Goal: Book appointment/travel/reservation

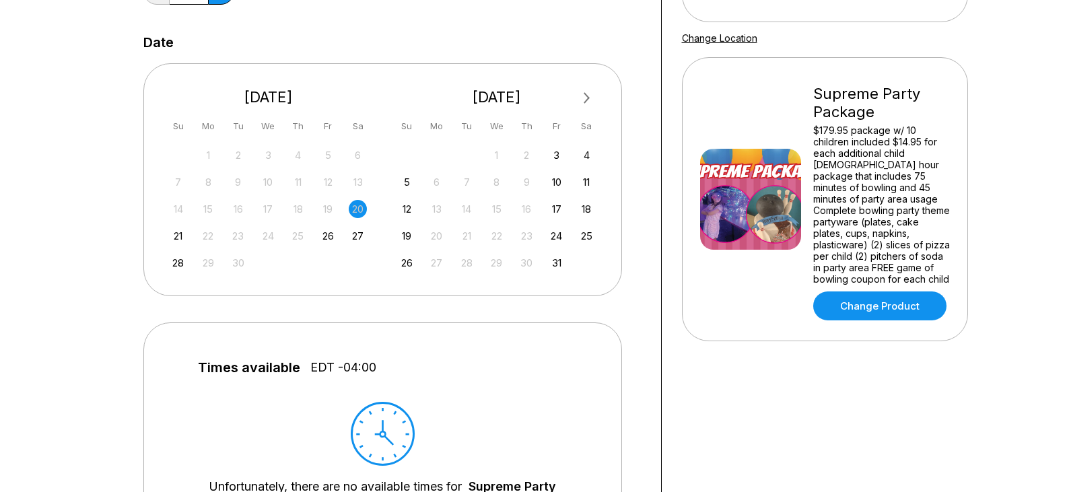
scroll to position [269, 0]
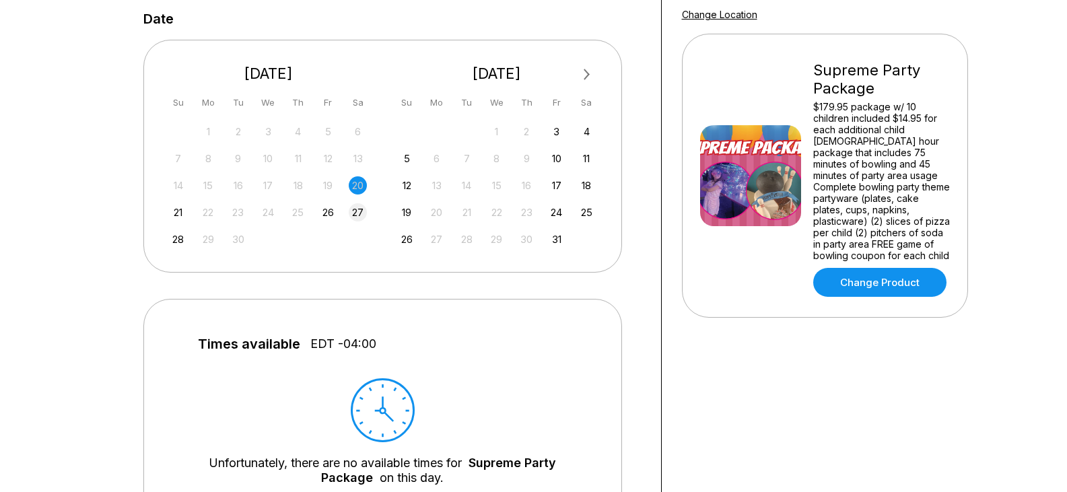
click at [354, 215] on div "27" at bounding box center [358, 212] width 18 height 18
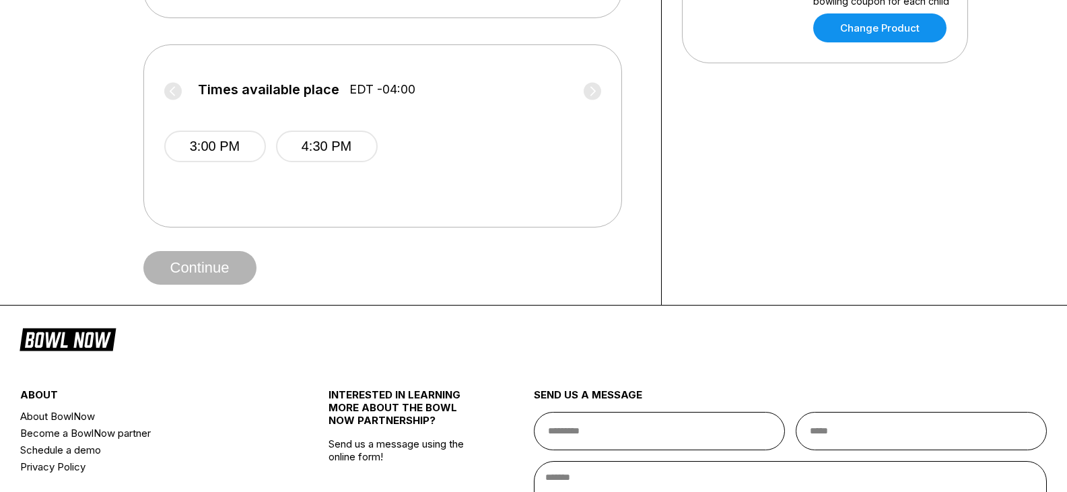
scroll to position [539, 0]
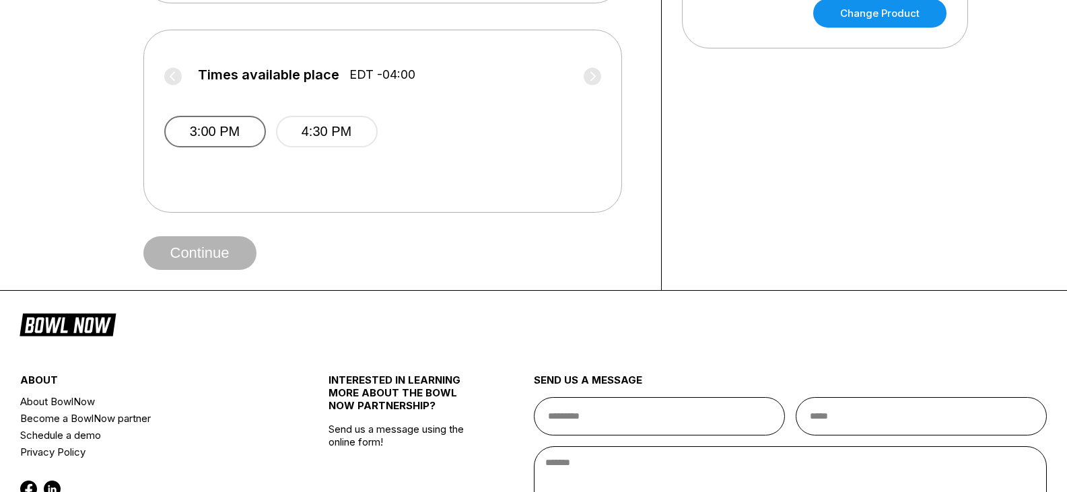
click at [236, 131] on button "3:00 PM" at bounding box center [215, 132] width 102 height 32
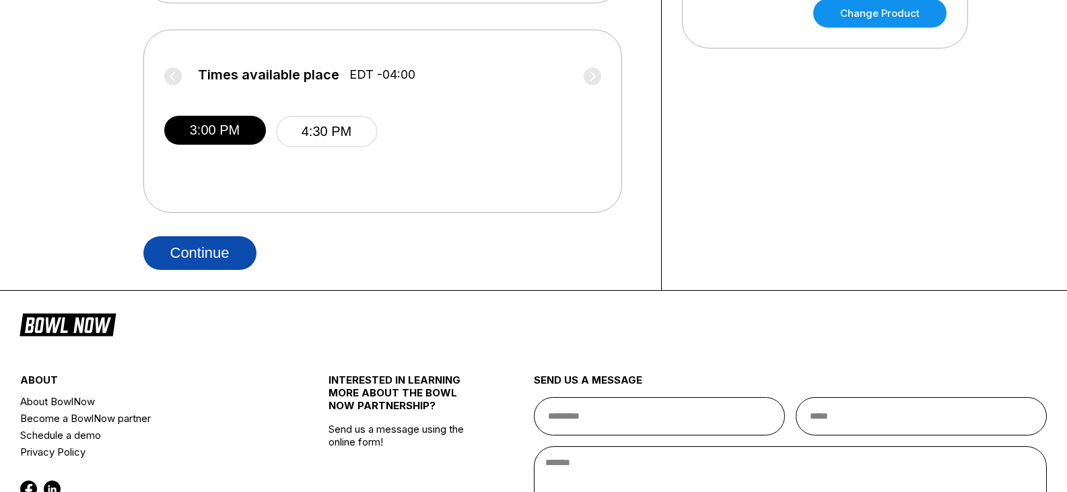
click at [217, 244] on button "Continue" at bounding box center [199, 253] width 113 height 34
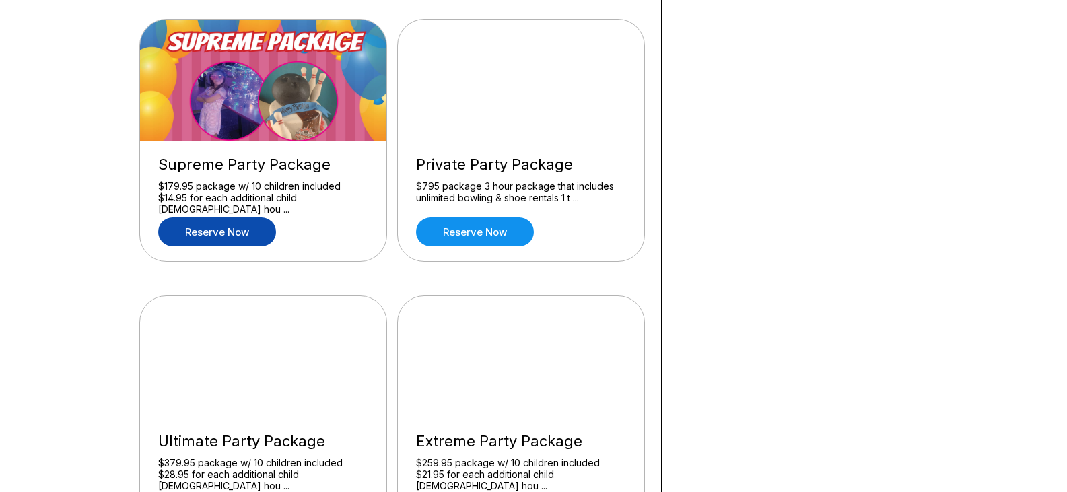
scroll to position [1010, 0]
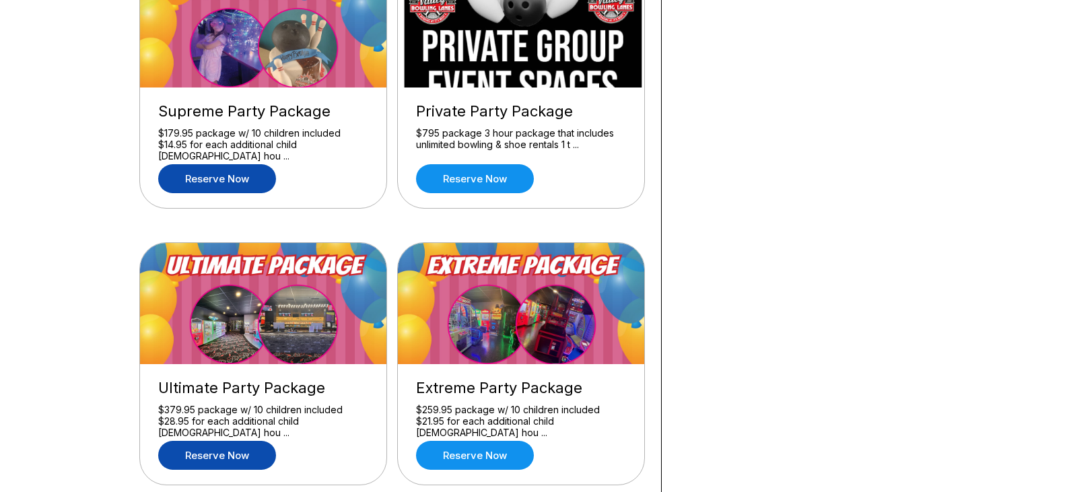
click at [256, 446] on link "Reserve now" at bounding box center [217, 455] width 118 height 29
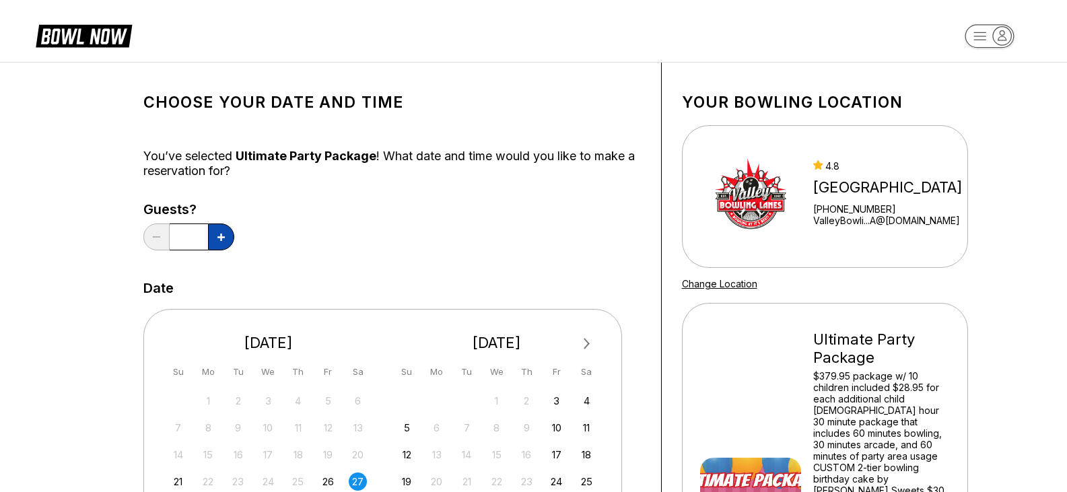
click at [209, 235] on button at bounding box center [221, 237] width 26 height 27
click at [210, 236] on button at bounding box center [221, 237] width 26 height 27
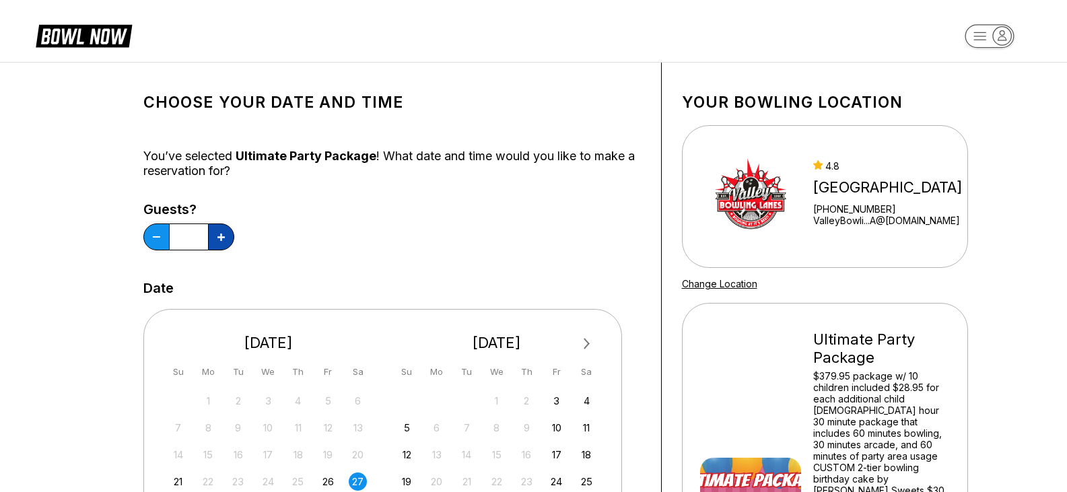
click at [210, 236] on button at bounding box center [221, 237] width 26 height 27
type input "**"
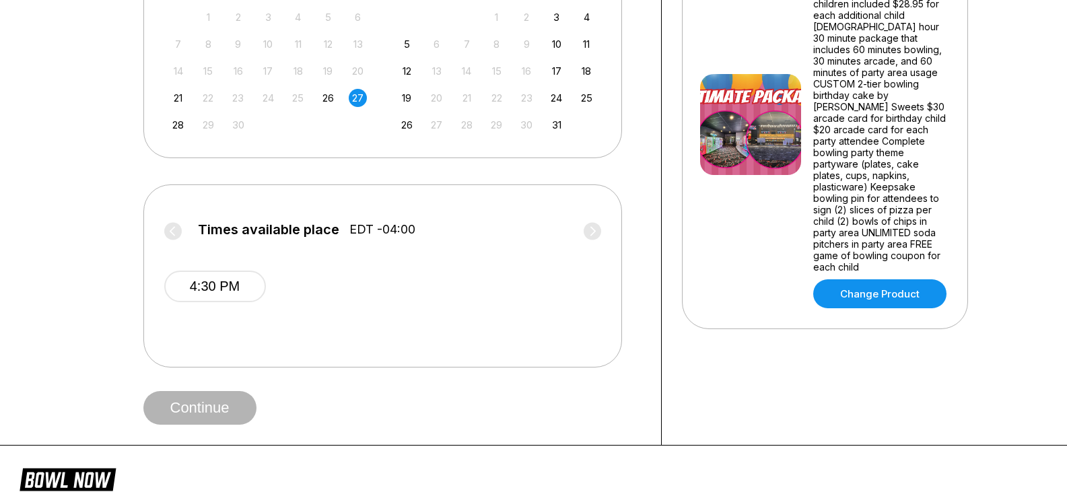
scroll to position [404, 0]
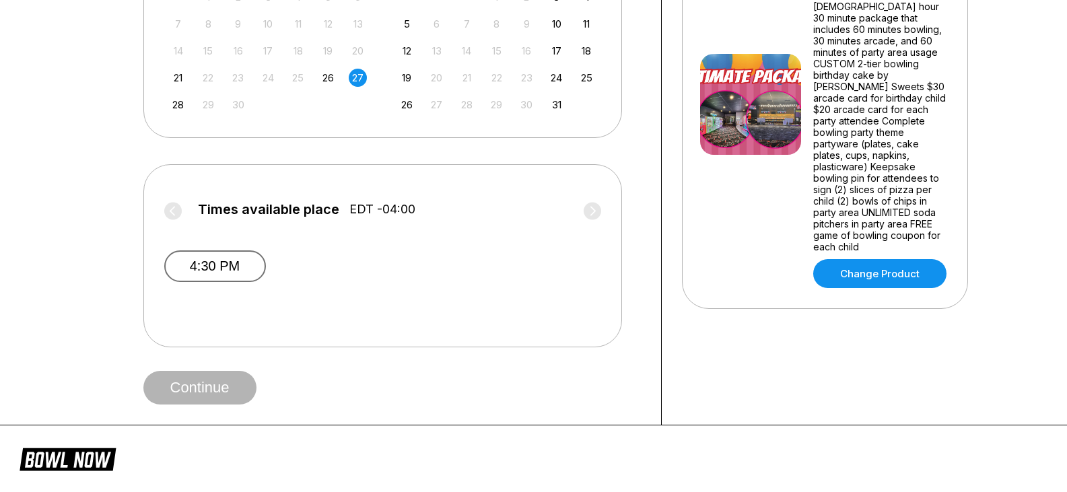
click at [243, 262] on button "4:30 PM" at bounding box center [215, 266] width 102 height 32
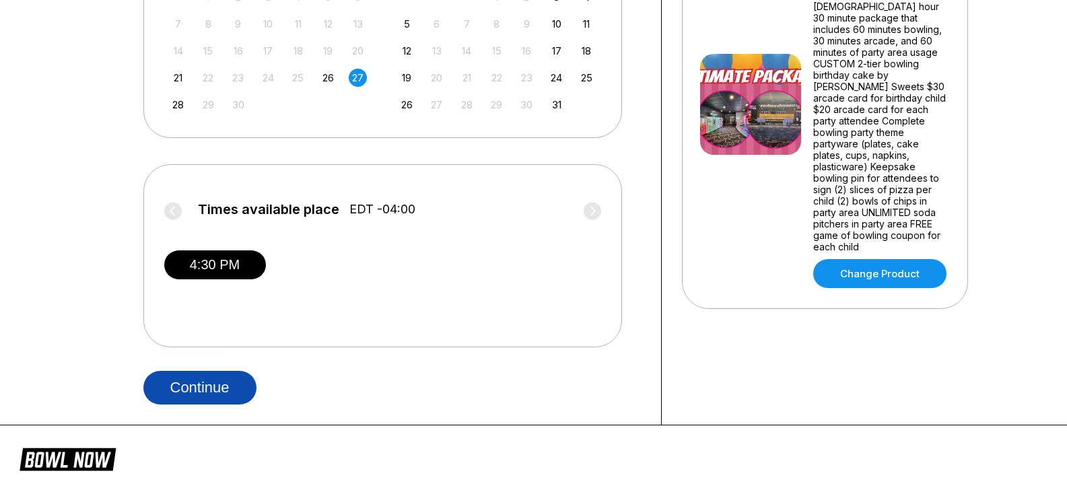
click at [226, 382] on button "Continue" at bounding box center [199, 388] width 113 height 34
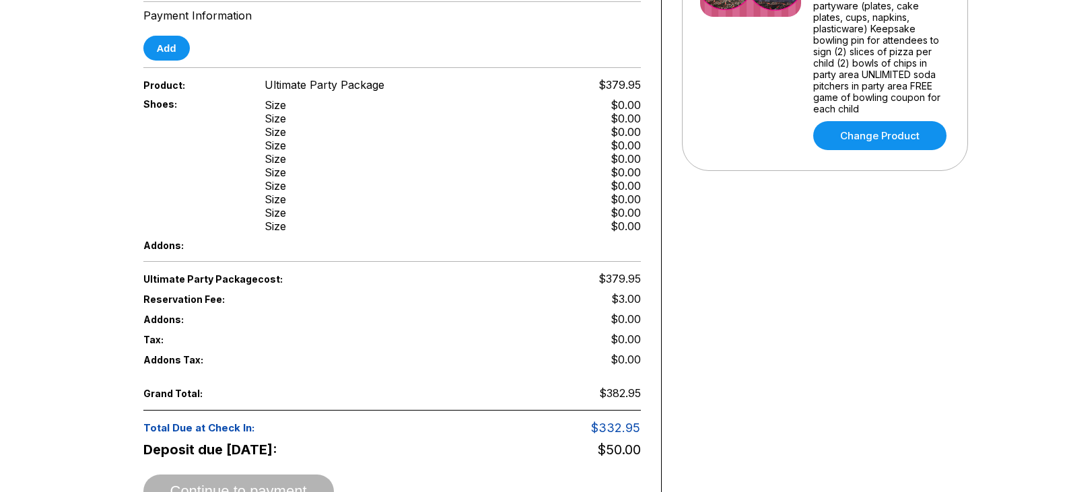
scroll to position [537, 0]
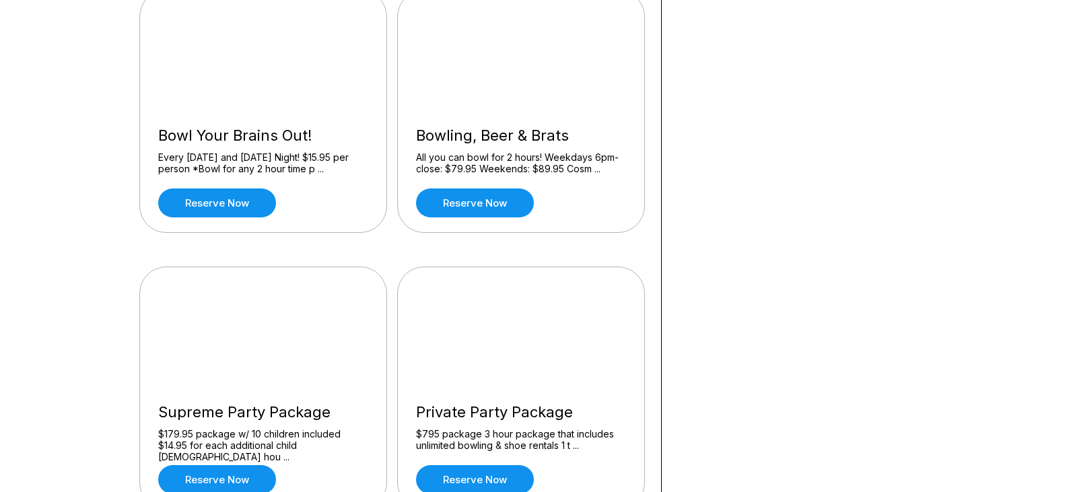
scroll to position [808, 0]
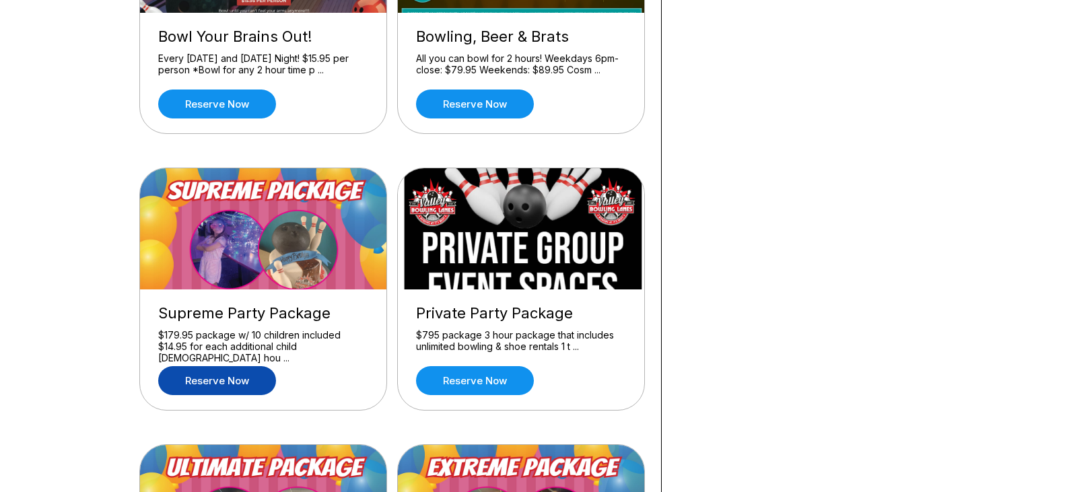
click at [253, 382] on link "Reserve now" at bounding box center [217, 380] width 118 height 29
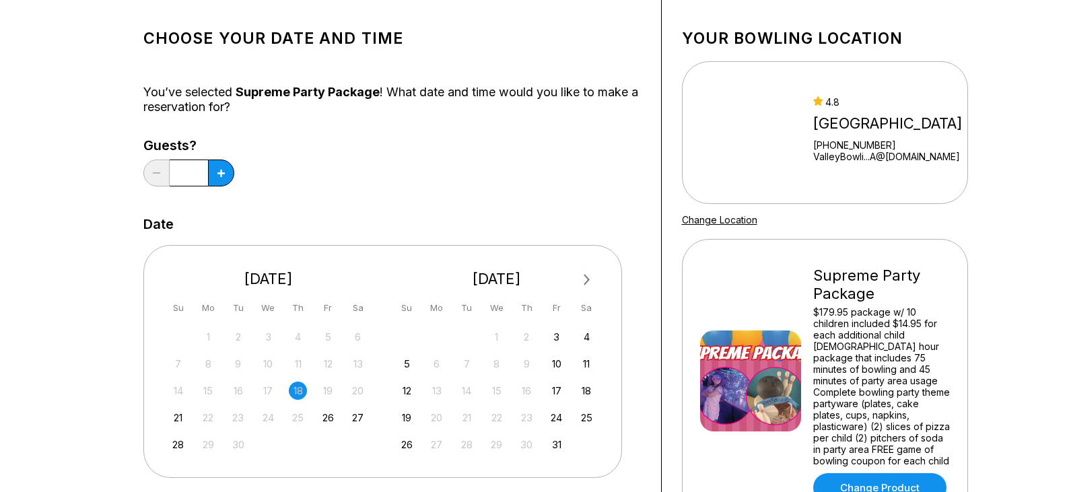
scroll to position [269, 0]
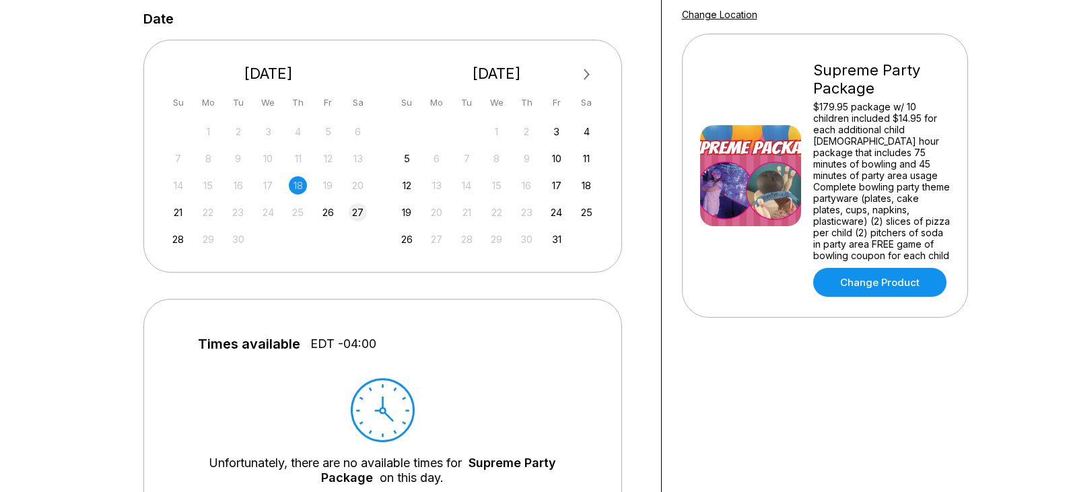
click at [349, 211] on div "27" at bounding box center [358, 212] width 18 height 18
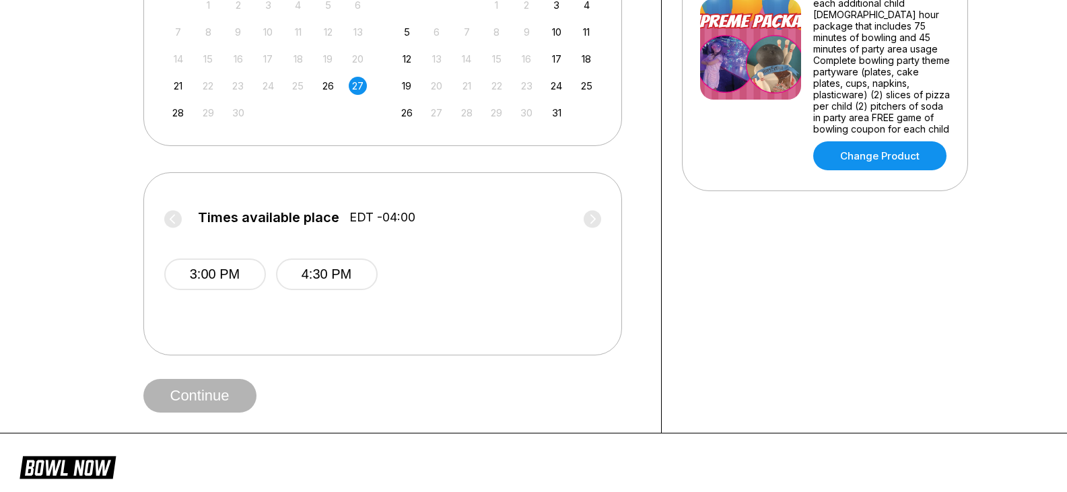
scroll to position [471, 0]
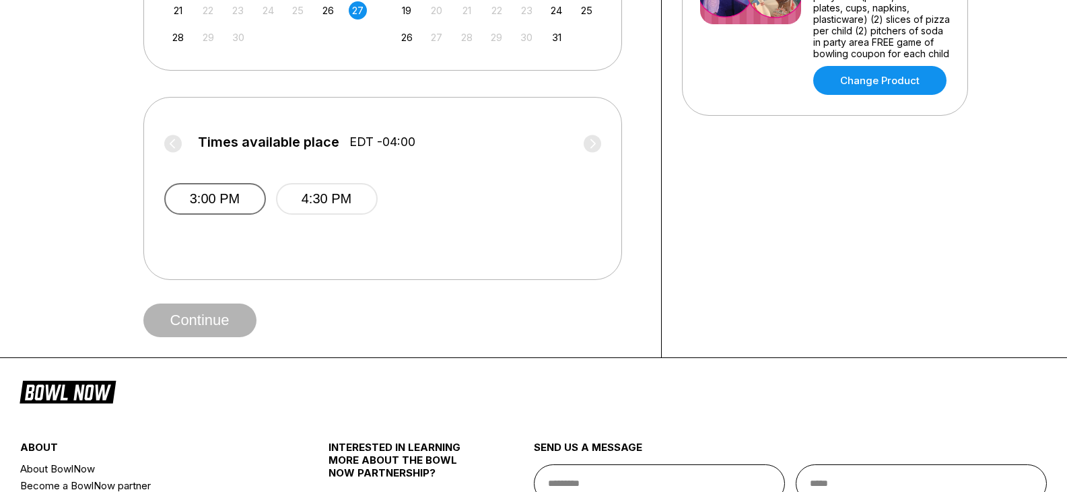
click at [236, 197] on button "3:00 PM" at bounding box center [215, 199] width 102 height 32
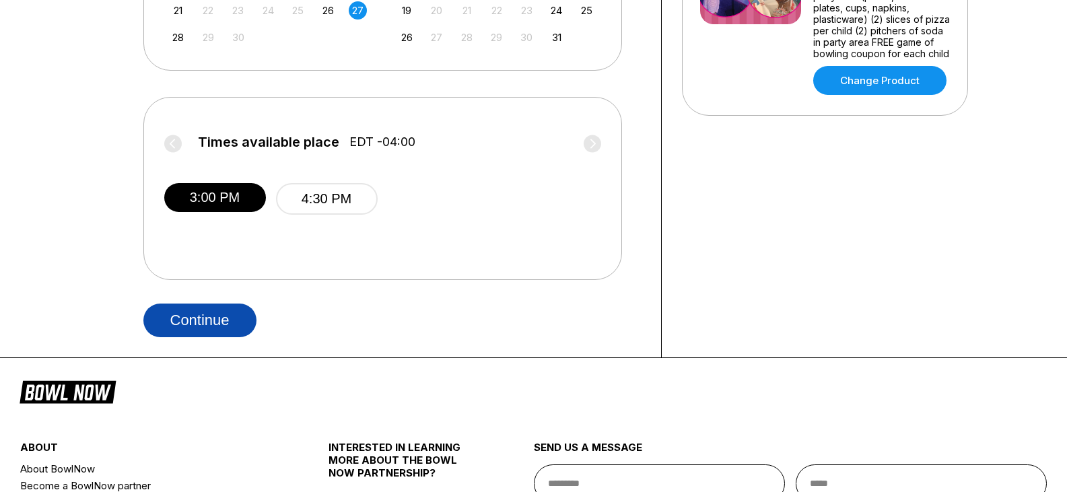
click at [220, 323] on button "Continue" at bounding box center [199, 321] width 113 height 34
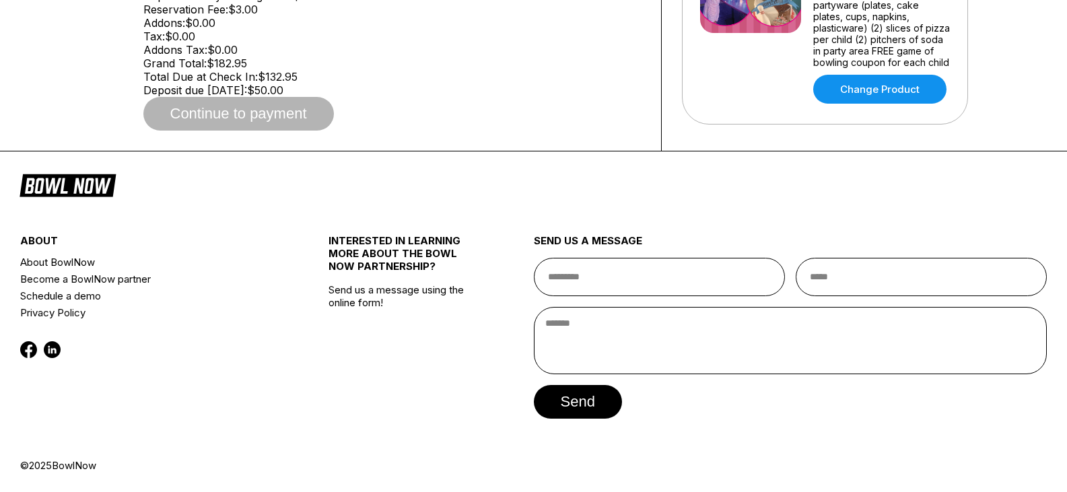
scroll to position [404, 0]
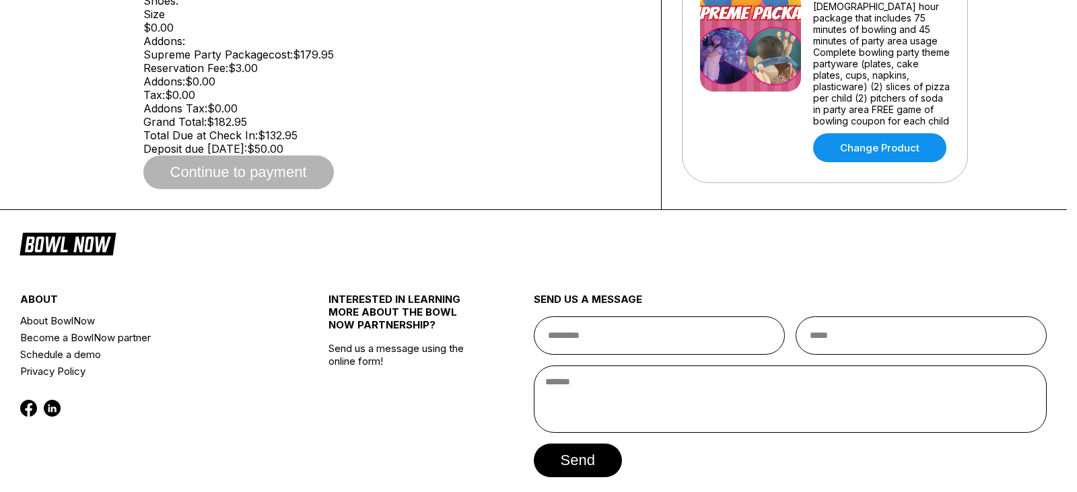
type input "**********"
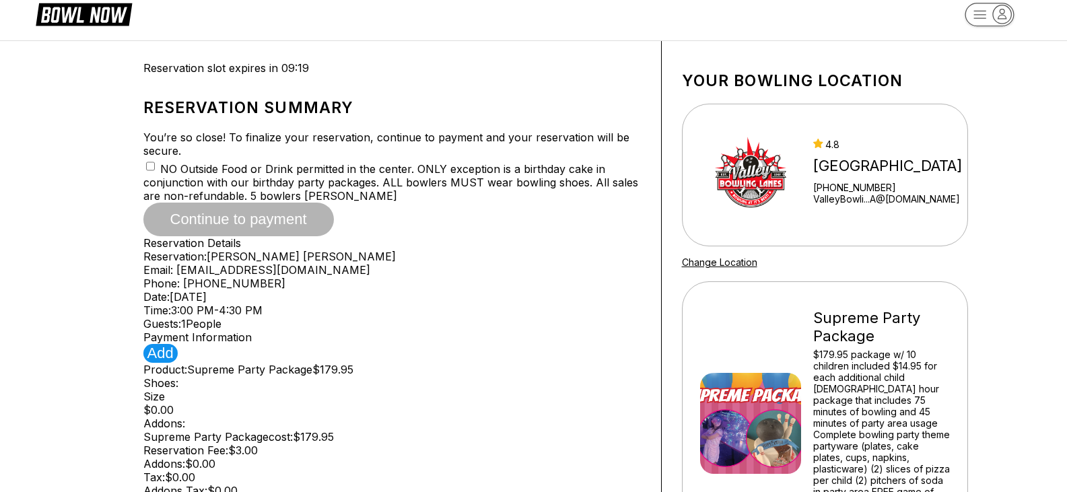
scroll to position [0, 0]
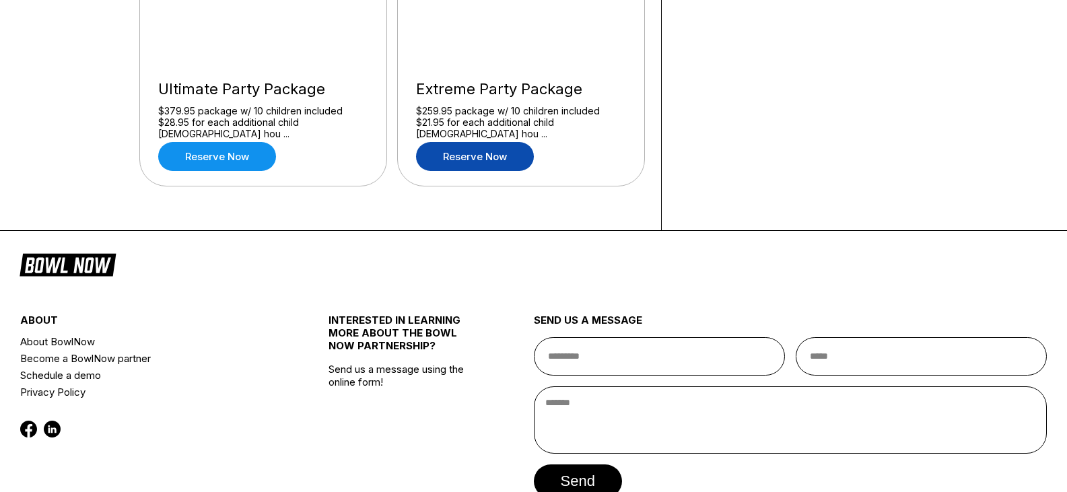
scroll to position [1347, 0]
